Goal: Submit feedback/report problem

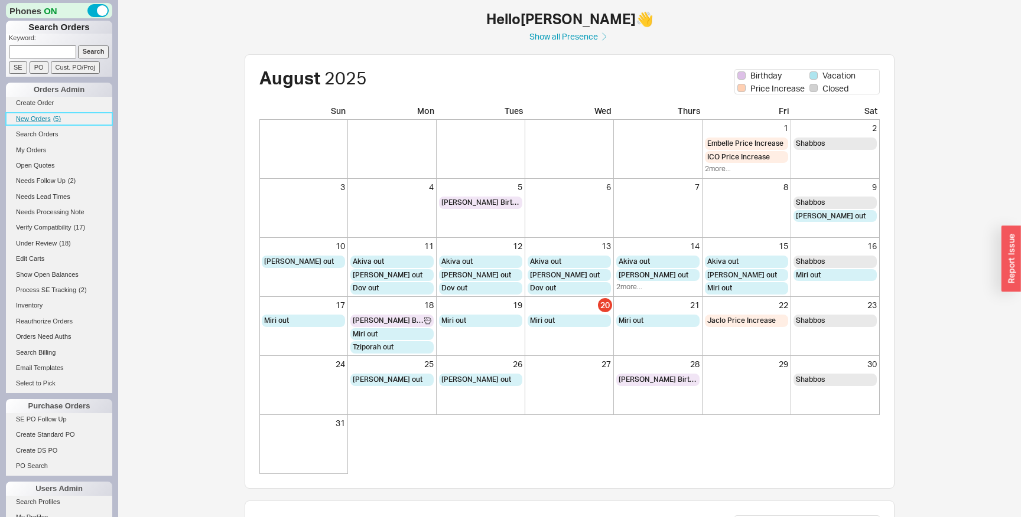
click at [43, 123] on link "New Orders ( 5 )" at bounding box center [59, 119] width 106 height 12
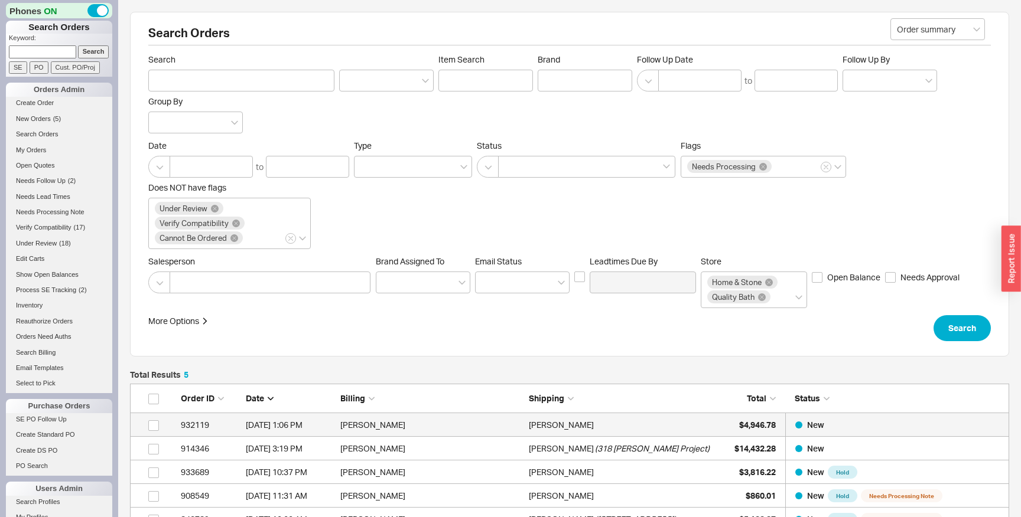
scroll to position [171, 879]
click at [480, 408] on div "Order ID Date Billing Shipping Total Status" at bounding box center [569, 399] width 879 height 30
click at [486, 419] on div "Miriam Harwood" at bounding box center [431, 425] width 183 height 24
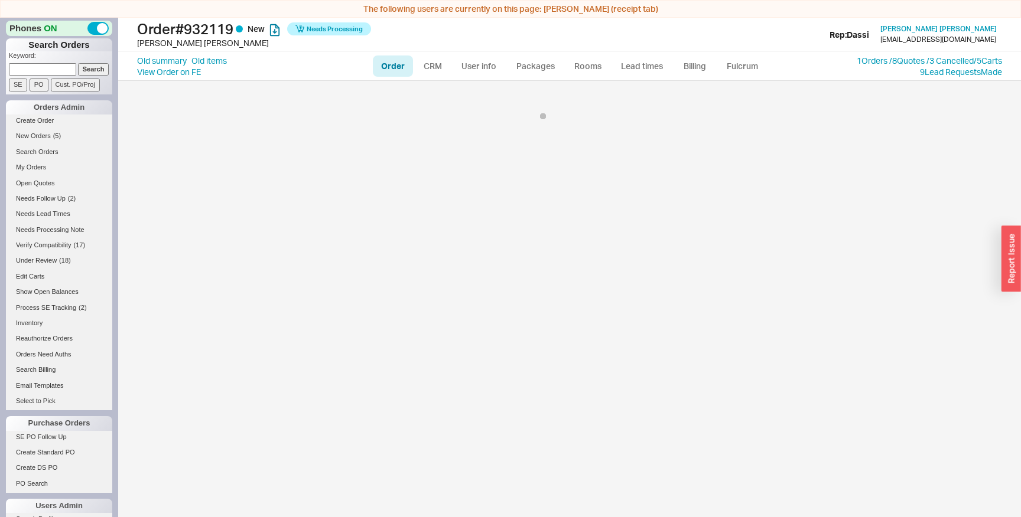
select select "LOW"
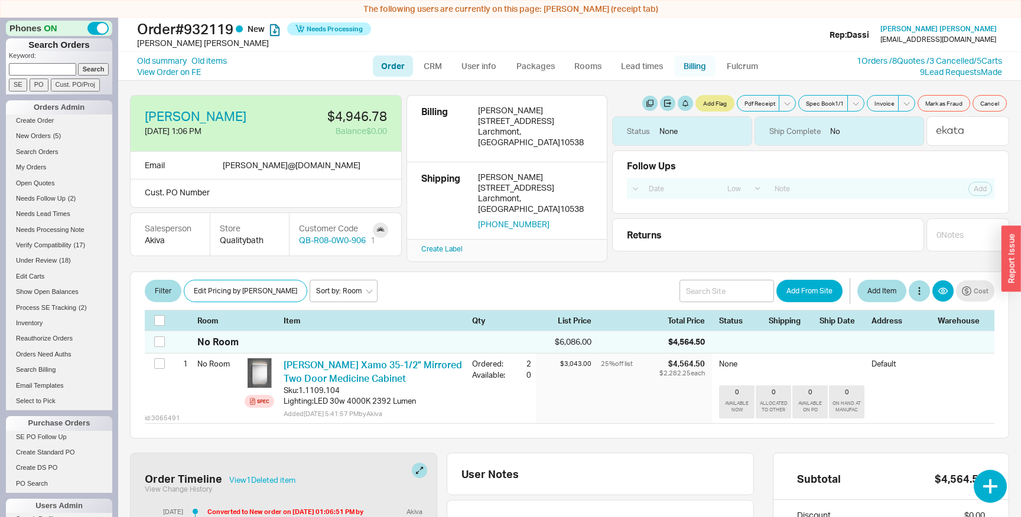
click at [691, 68] on link "Billing" at bounding box center [694, 66] width 41 height 21
click at [1008, 243] on div "button" at bounding box center [1010, 259] width 19 height 66
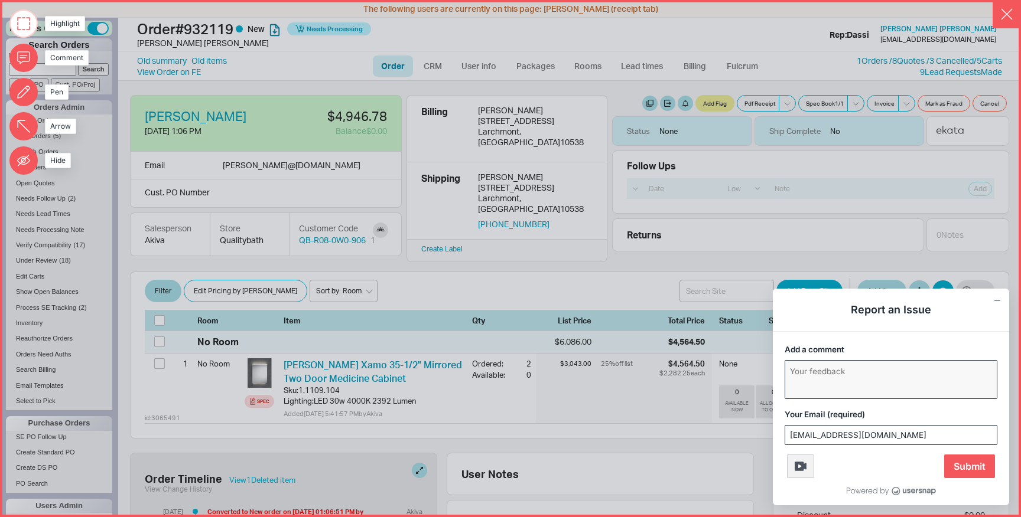
click at [845, 383] on textarea "Add a comment" at bounding box center [890, 380] width 211 height 38
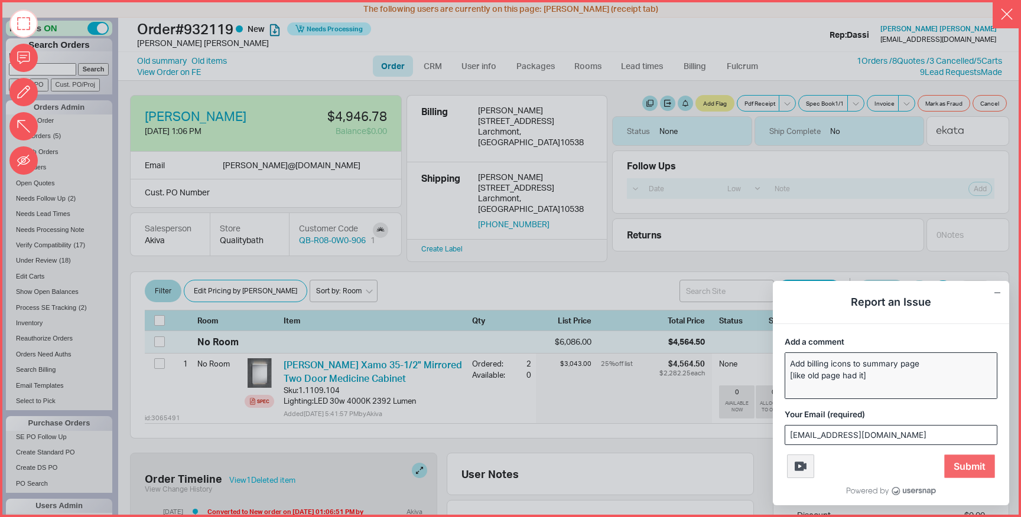
type textarea "Add billing icons to summary page [like old page had it]"
click at [973, 474] on span "Submit" at bounding box center [969, 467] width 51 height 24
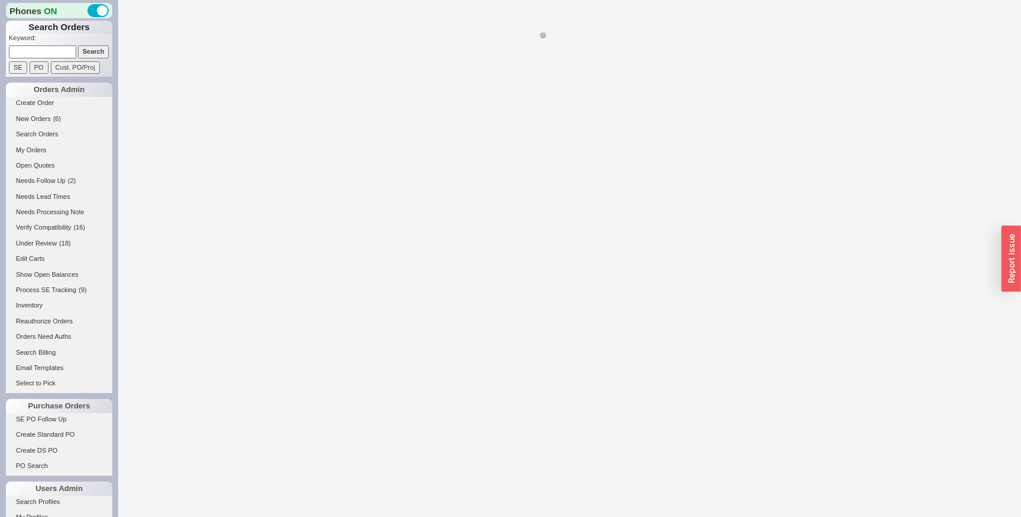
select select "LOW"
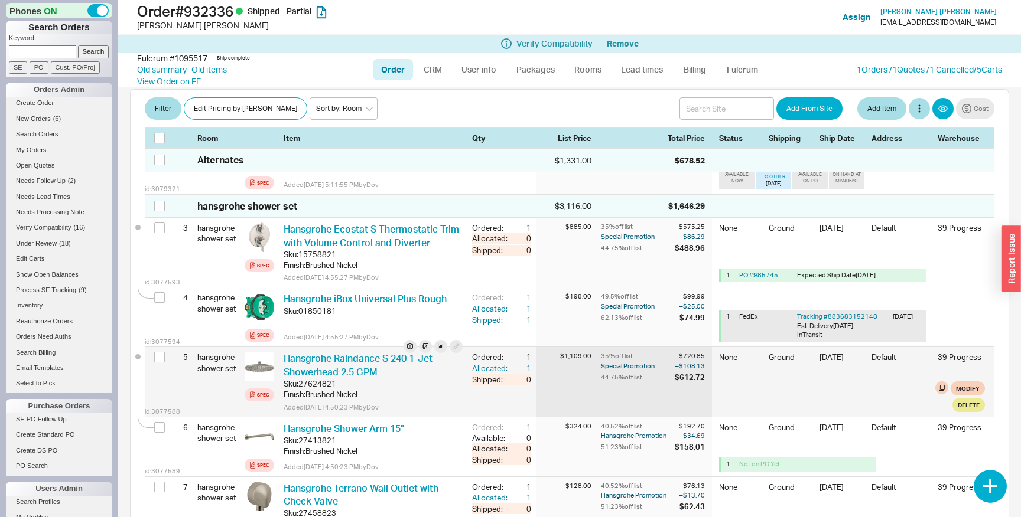
scroll to position [161, 0]
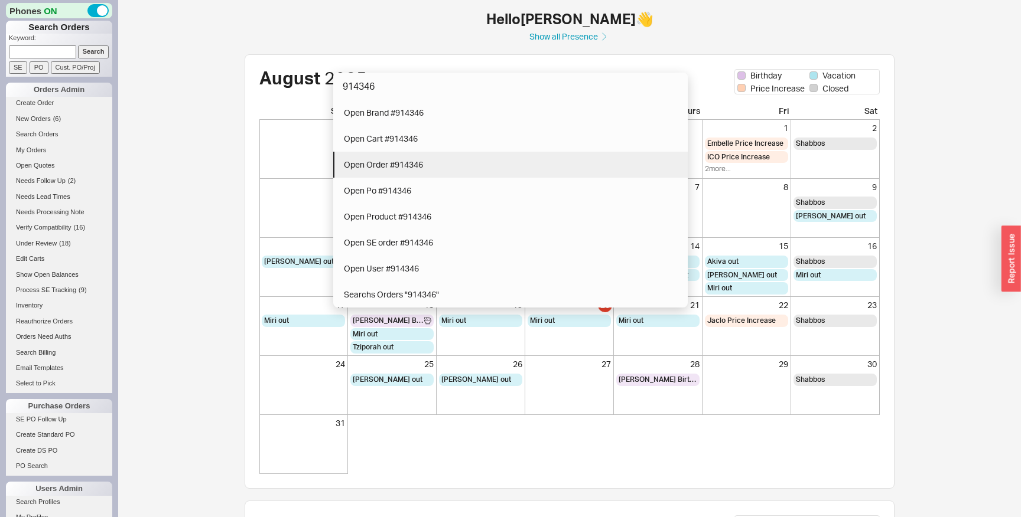
type input "914346"
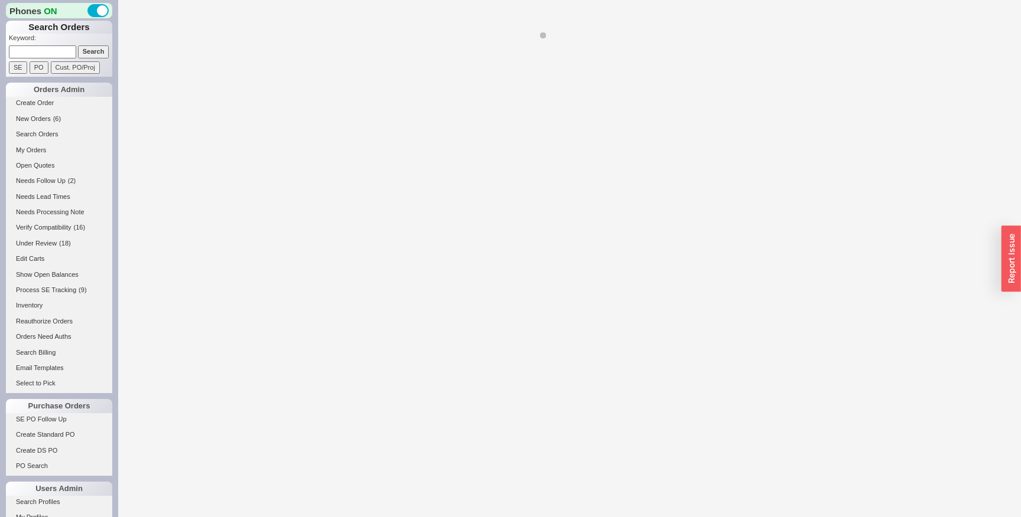
select select "LOW"
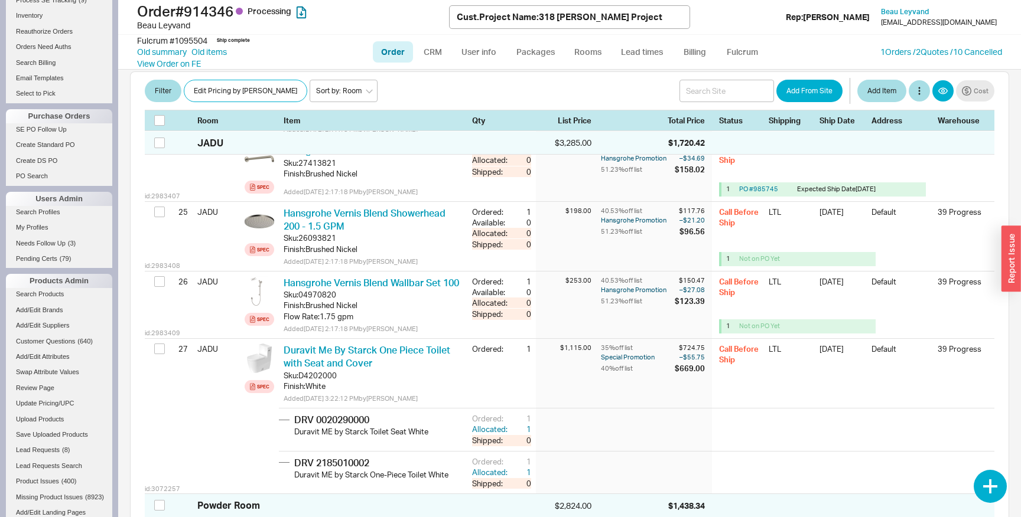
scroll to position [2204, 0]
